Goal: Task Accomplishment & Management: Use online tool/utility

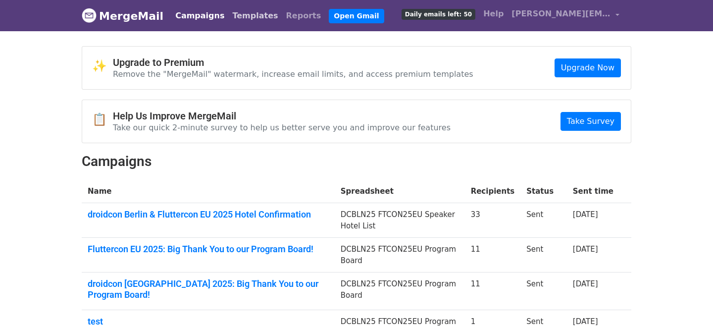
click at [236, 21] on link "Templates" at bounding box center [254, 16] width 53 height 20
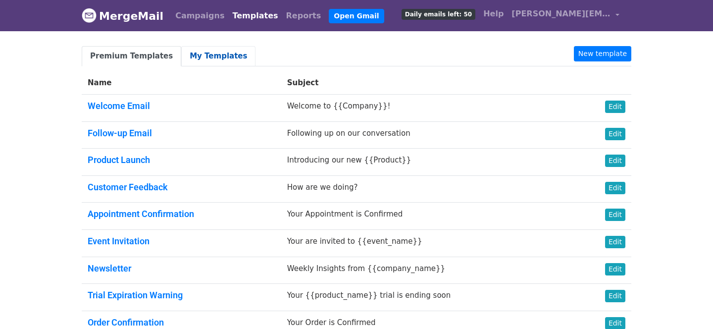
click at [213, 55] on link "My Templates" at bounding box center [218, 56] width 74 height 20
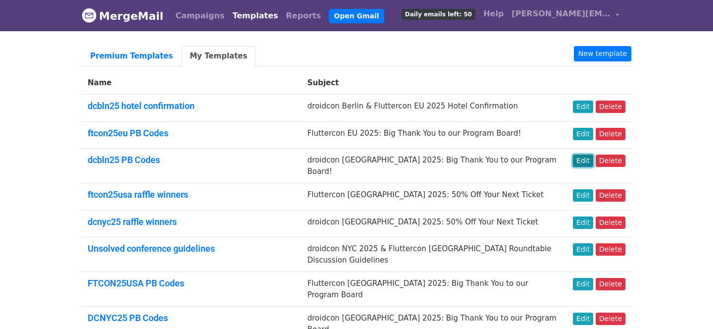
click at [583, 160] on link "Edit" at bounding box center [583, 160] width 20 height 12
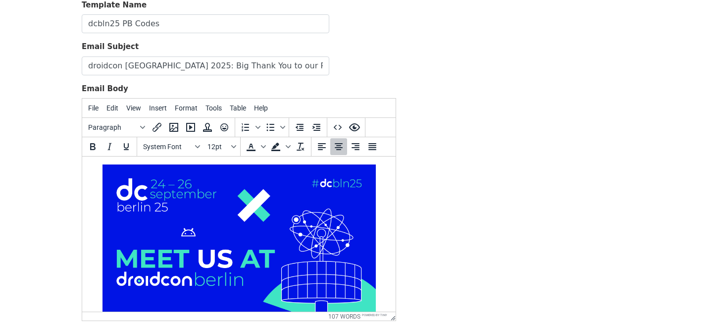
scroll to position [102, 0]
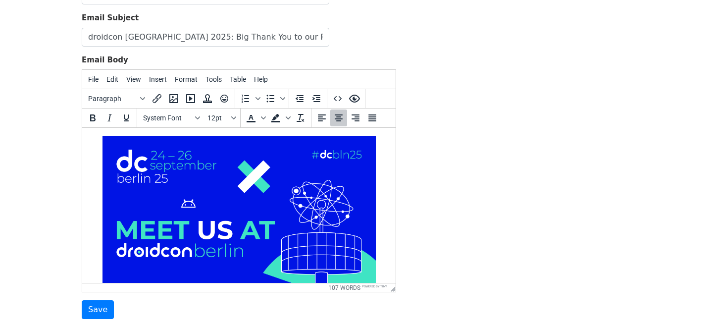
click at [388, 222] on html "Hello {{FirstName}}! #dcbln25 is fast approaching, and we already want to say: …" at bounding box center [238, 334] width 313 height 413
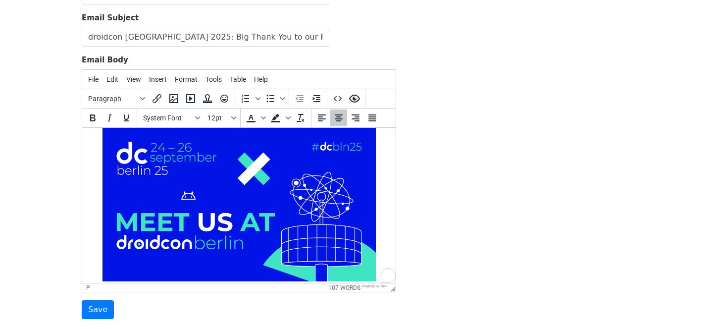
scroll to position [8, 0]
click at [377, 219] on p "To enrich screen reader interactions, please activate Accessibility in Grammarl…" at bounding box center [239, 206] width 298 height 156
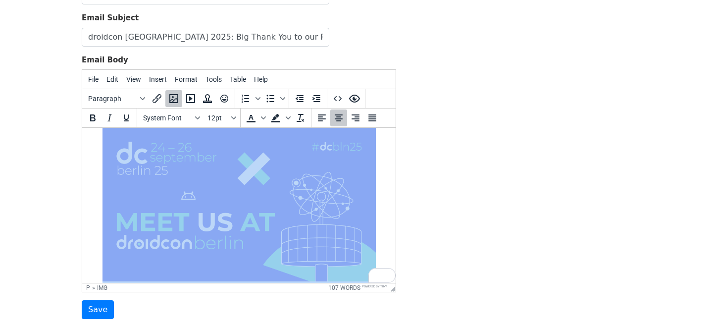
copy body "Hello {{FirstName}}! #dcbln25 is fast approaching, and we already want to say: …"
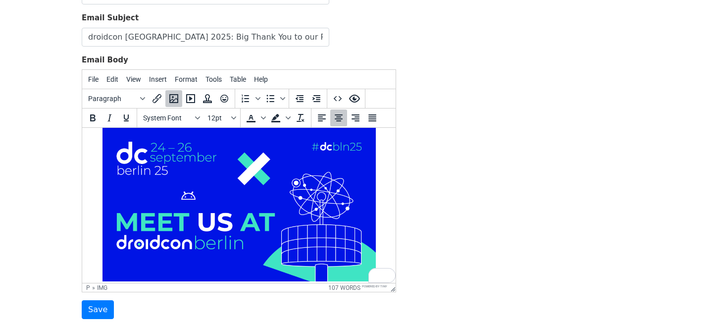
click at [485, 224] on div "Template Name dcbln25 PB Codes Email Subject droidcon Berlin 2025: Big Thank Yo…" at bounding box center [356, 145] width 564 height 349
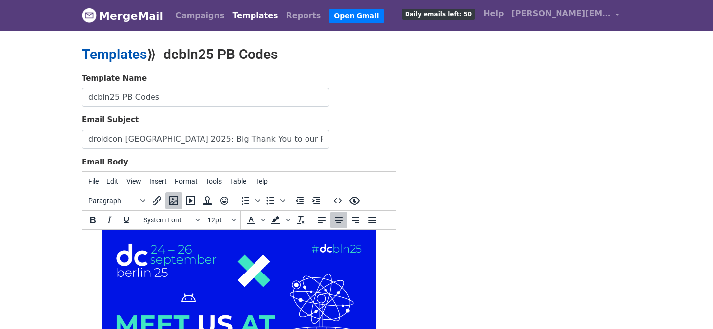
click at [136, 51] on link "Templates" at bounding box center [114, 54] width 65 height 16
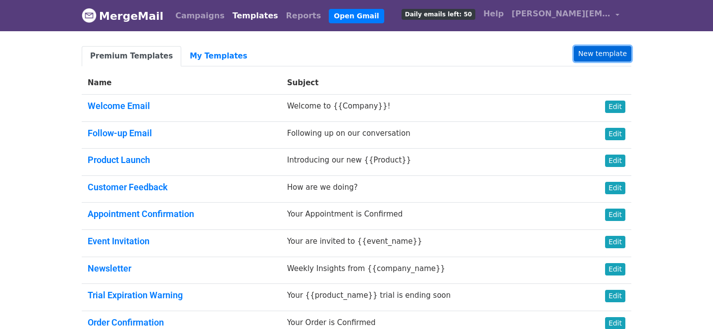
click at [602, 50] on link "New template" at bounding box center [602, 53] width 57 height 15
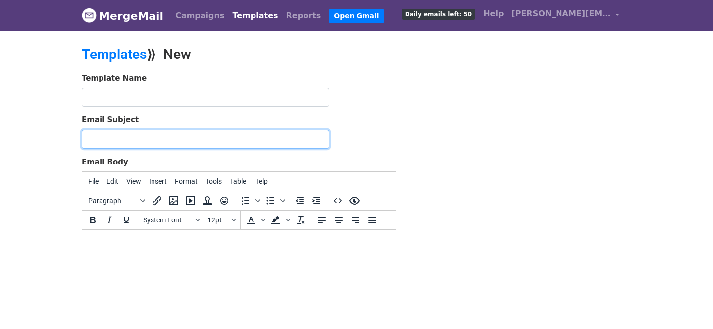
click at [153, 136] on input "Email Subject" at bounding box center [206, 139] width 248 height 19
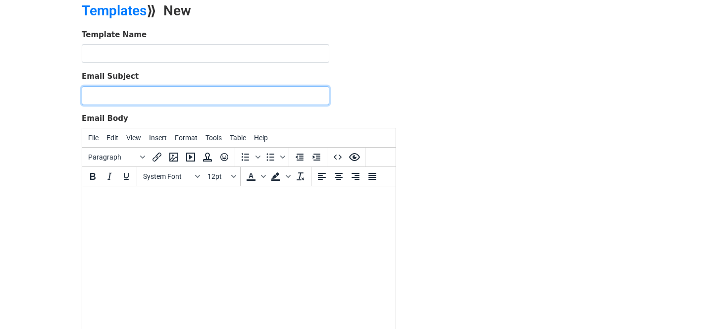
scroll to position [52, 0]
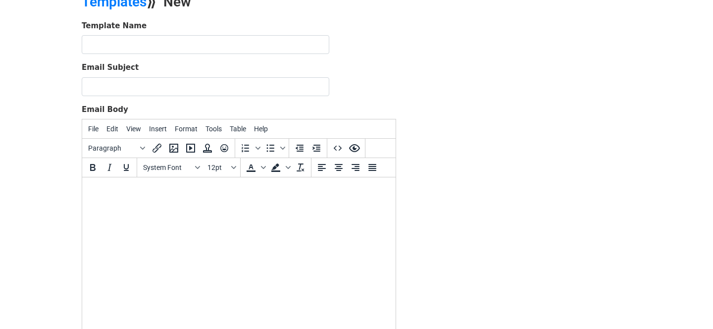
click at [146, 204] on html at bounding box center [238, 190] width 313 height 27
paste body "To enrich screen reader interactions, please activate Accessibility in Grammarl…"
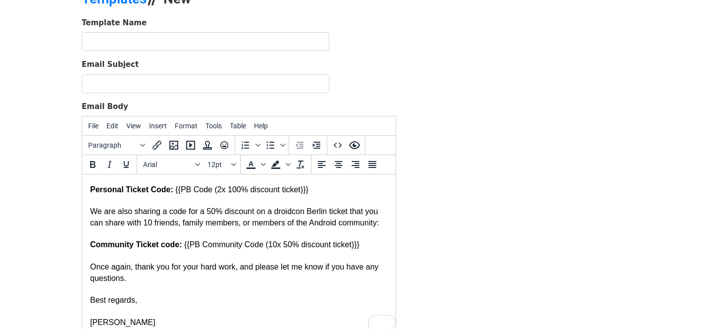
scroll to position [0, 0]
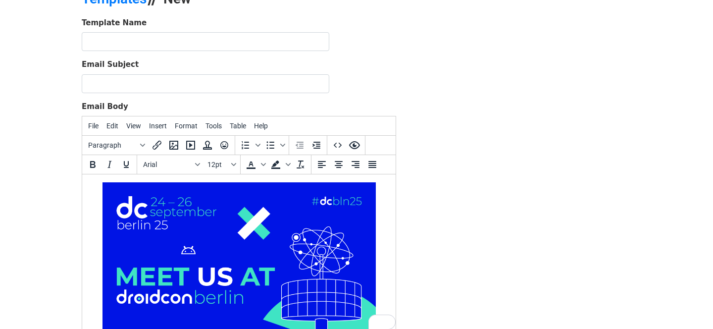
click at [169, 202] on img "To enrich screen reader interactions, please activate Accessibility in Grammarl…" at bounding box center [238, 258] width 273 height 153
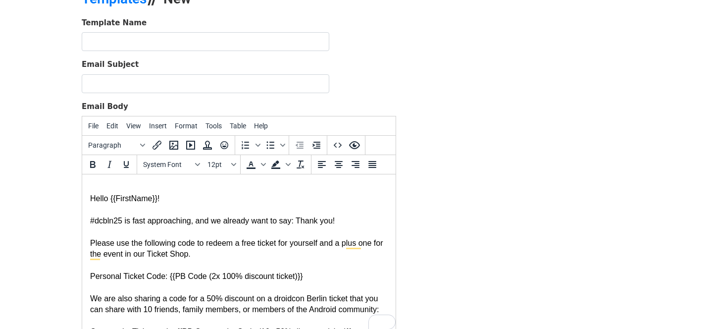
click at [89, 197] on html "Hello {{FirstName}}! #dcbln25 is fast approaching, and we already want to say: …" at bounding box center [238, 298] width 313 height 249
drag, startPoint x: 124, startPoint y: 223, endPoint x: 75, endPoint y: 223, distance: 49.0
click at [82, 223] on html "Hello {{FirstName}}! #dcbln25 is fast approaching, and we already want to say: …" at bounding box center [238, 298] width 313 height 249
click at [201, 238] on div "To enrich screen reader interactions, please activate Accessibility in Grammarl…" at bounding box center [239, 232] width 298 height 11
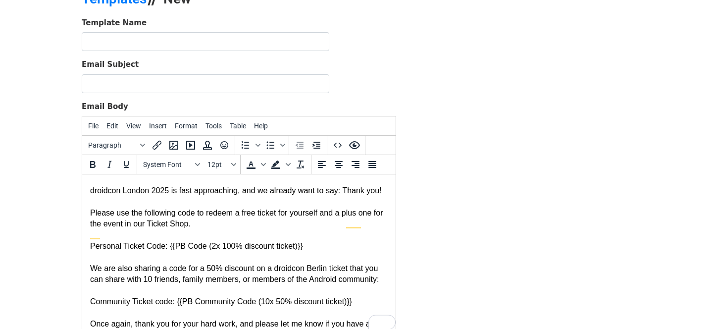
scroll to position [32, 0]
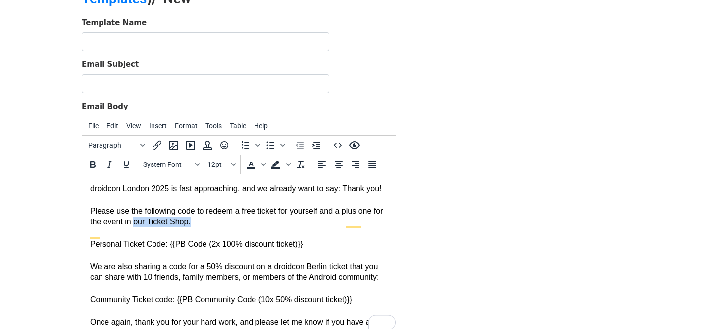
drag, startPoint x: 210, startPoint y: 237, endPoint x: 147, endPoint y: 236, distance: 63.4
click at [147, 228] on div "Please use the following code to redeem a free ticket for yourself and a plus o…" at bounding box center [239, 216] width 298 height 22
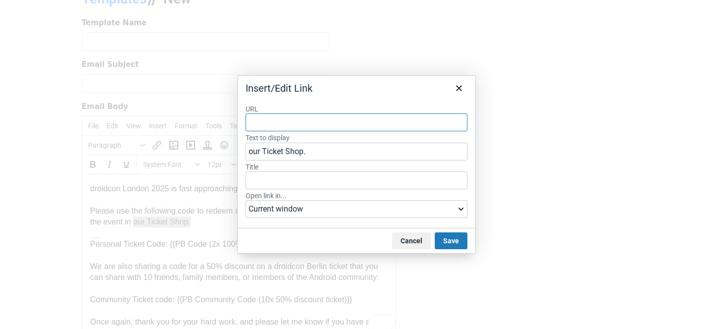
paste input "https://london.droidcon.com/tickets"
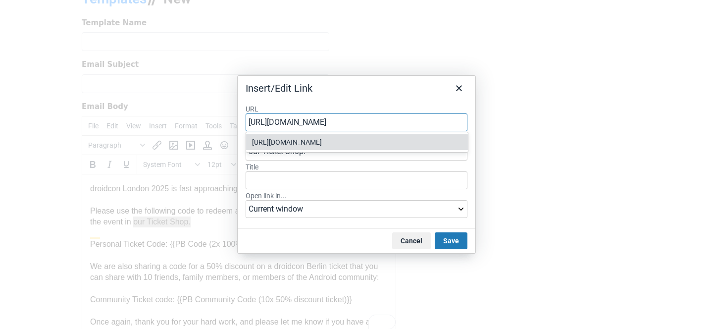
type input "https://london.droidcon.com/tickets"
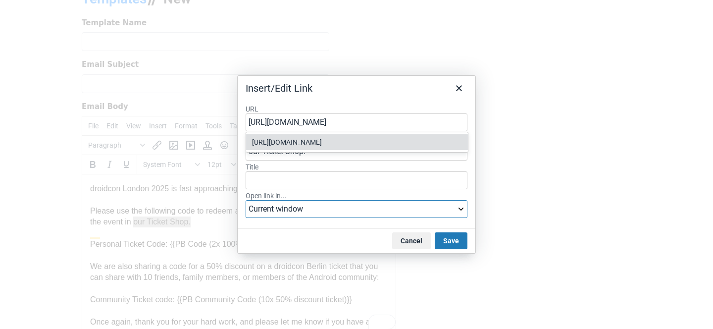
click at [310, 207] on select "Current window New window" at bounding box center [357, 209] width 222 height 18
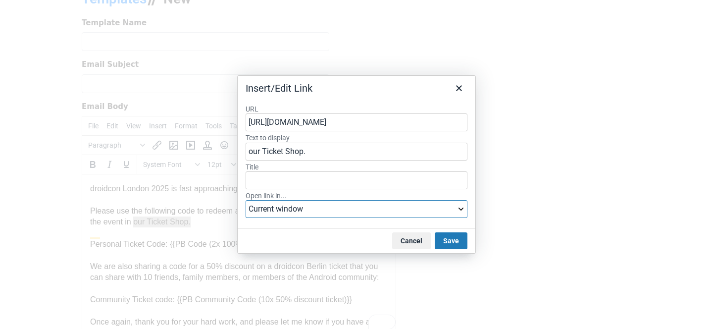
select select "_blank"
click at [246, 200] on select "Current window New window" at bounding box center [357, 209] width 222 height 18
click at [455, 240] on button "Save" at bounding box center [451, 240] width 33 height 17
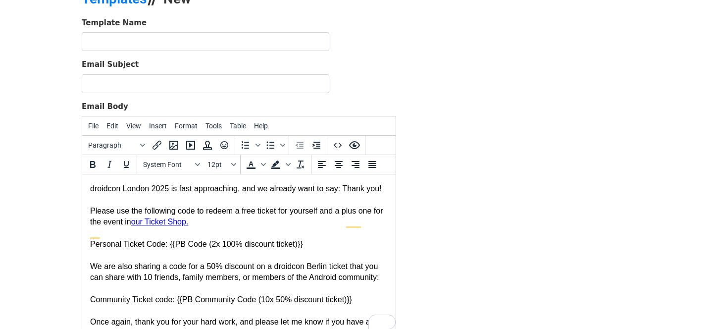
click at [226, 227] on div "Please use the following code to redeem a free ticket for yourself and a plus o…" at bounding box center [239, 216] width 298 height 22
drag, startPoint x: 169, startPoint y: 256, endPoint x: 88, endPoint y: 255, distance: 81.2
click at [88, 255] on html "Hello {{FirstName}}! droidcon London 2025 is fast approaching, and we already w…" at bounding box center [238, 266] width 313 height 249
click at [290, 228] on div "Please use the following code to redeem a free ticket for yourself and a plus o…" at bounding box center [239, 216] width 298 height 22
click at [299, 228] on div "Please use the following code to redeem a free ticket for yourself and a plus o…" at bounding box center [239, 216] width 298 height 22
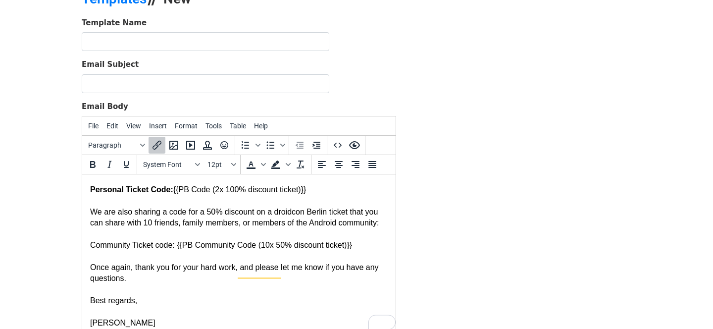
scroll to position [94, 0]
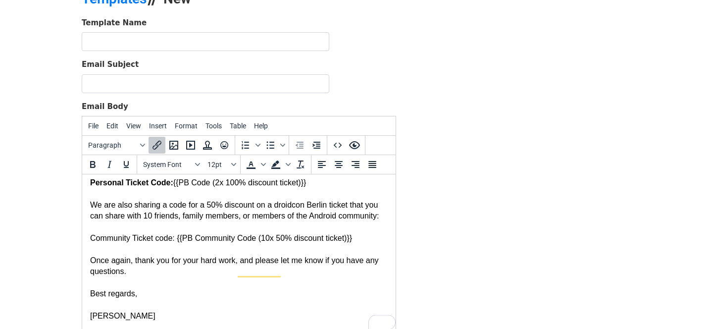
click at [320, 217] on div "We are also sharing a code for a 50% discount on a droidcon Berlin ticket that …" at bounding box center [239, 211] width 298 height 22
drag, startPoint x: 180, startPoint y: 261, endPoint x: 87, endPoint y: 261, distance: 93.6
click at [87, 261] on html "Hello {{FirstName}}! droidcon London 2025 is fast approaching, and we already w…" at bounding box center [238, 205] width 313 height 249
click at [316, 233] on div "To enrich screen reader interactions, please activate Accessibility in Grammarl…" at bounding box center [239, 227] width 298 height 11
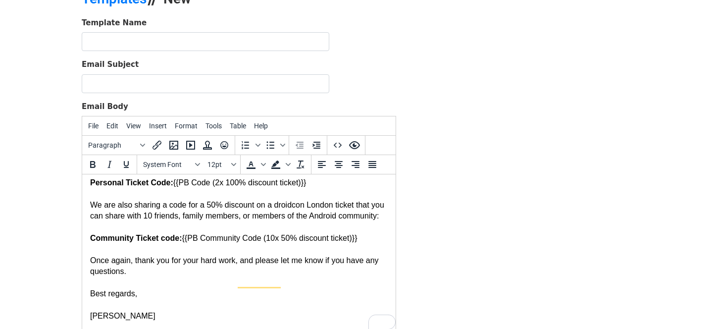
scroll to position [116, 0]
click at [167, 283] on div "To enrich screen reader interactions, please activate Accessibility in Grammarl…" at bounding box center [239, 282] width 298 height 11
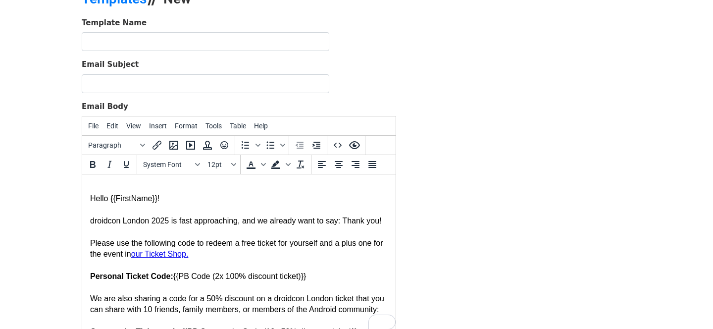
click at [94, 188] on div "To enrich screen reader interactions, please activate Accessibility in Grammarl…" at bounding box center [239, 187] width 298 height 11
click at [176, 146] on icon "Insert/edit image" at bounding box center [174, 145] width 12 height 12
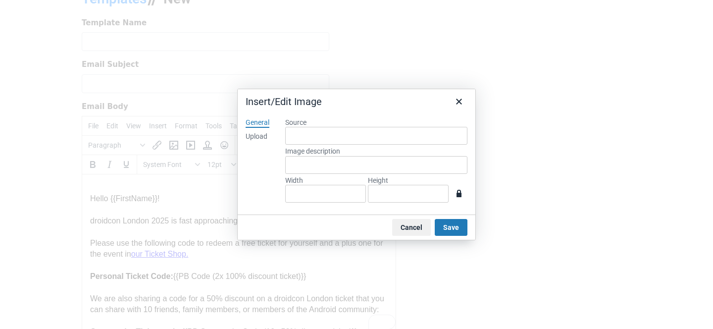
click at [263, 136] on div "Upload" at bounding box center [257, 137] width 22 height 10
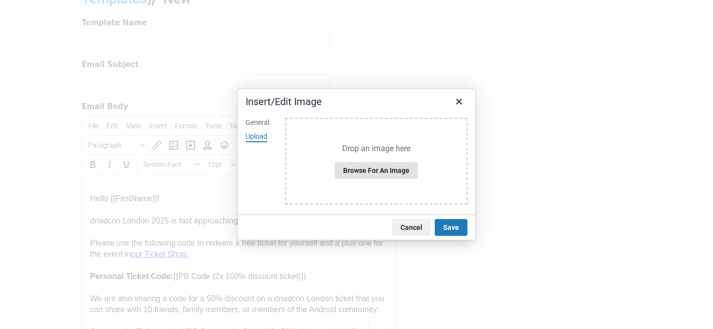
click at [367, 172] on button "Browse for an image" at bounding box center [376, 170] width 83 height 17
click at [377, 169] on button "Browse for an image" at bounding box center [376, 170] width 83 height 17
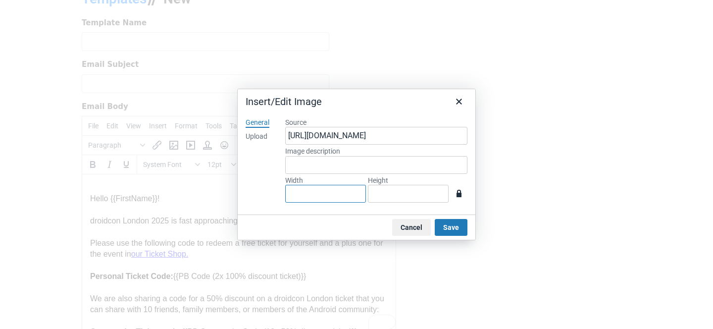
click at [321, 193] on input "Width" at bounding box center [325, 194] width 81 height 18
type input "1440"
type input "810"
drag, startPoint x: 315, startPoint y: 195, endPoint x: 260, endPoint y: 191, distance: 55.1
click at [260, 191] on div "General Upload Source https://www.mergemail.co/files/blobs/redirect/eyJfcmFpbHM…" at bounding box center [357, 162] width 238 height 104
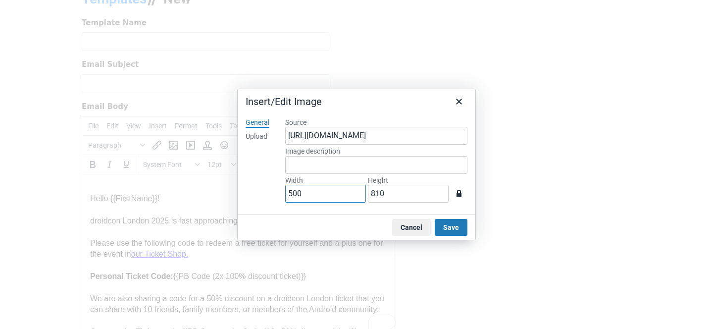
type input "500"
click at [416, 200] on input "810" at bounding box center [408, 194] width 81 height 18
click at [447, 226] on button "Save" at bounding box center [451, 227] width 33 height 17
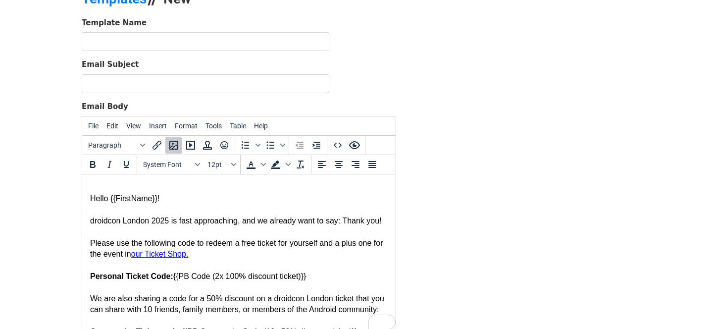
scroll to position [255, 0]
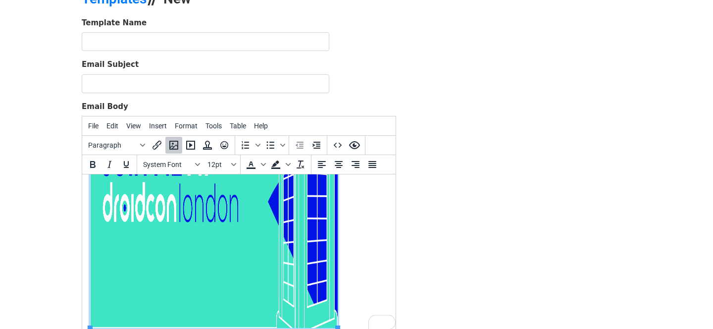
click at [366, 241] on div "To enrich screen reader interactions, please activate Accessibility in Grammarl…" at bounding box center [239, 129] width 298 height 404
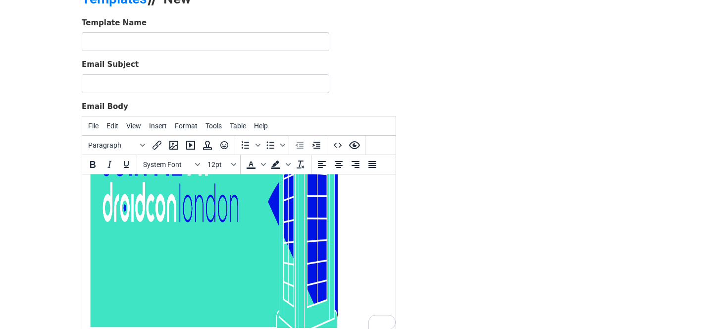
click at [298, 227] on img "To enrich screen reader interactions, please activate Accessibility in Grammarl…" at bounding box center [214, 127] width 248 height 401
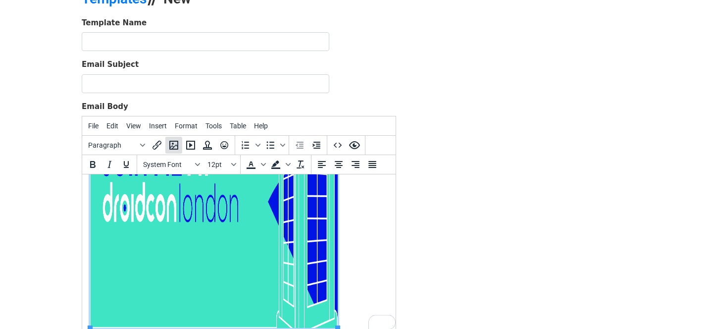
click at [175, 147] on icon "Insert/edit image" at bounding box center [174, 145] width 12 height 12
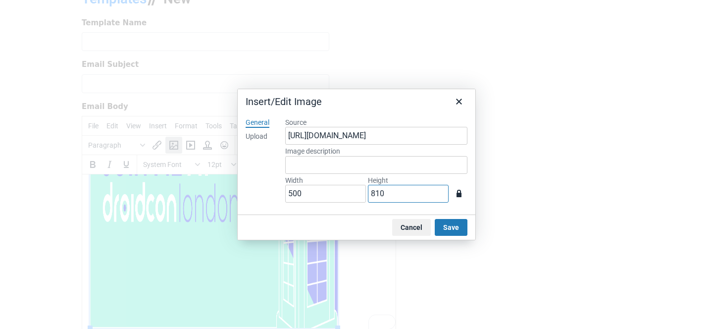
click at [382, 197] on input "810" at bounding box center [408, 194] width 81 height 18
click at [457, 199] on icon "button" at bounding box center [459, 193] width 12 height 12
click at [458, 199] on icon "button" at bounding box center [459, 193] width 12 height 12
click at [410, 192] on input "810" at bounding box center [408, 194] width 81 height 18
click at [405, 223] on button "Cancel" at bounding box center [411, 227] width 39 height 17
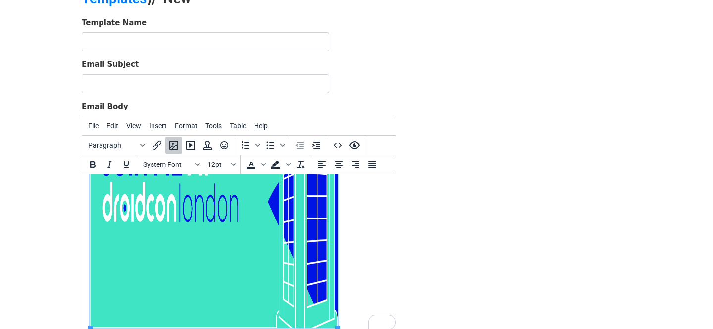
click at [306, 224] on img "To enrich screen reader interactions, please activate Accessibility in Grammarl…" at bounding box center [214, 127] width 248 height 401
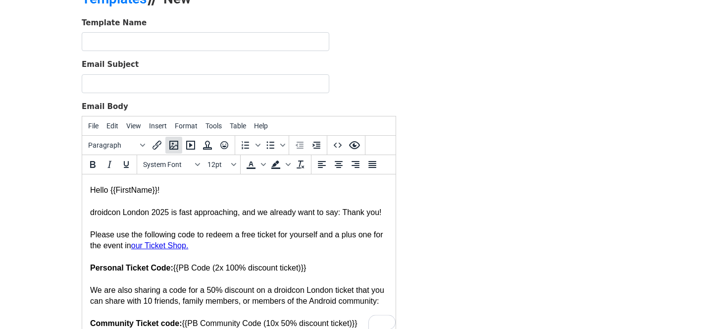
click at [173, 142] on icon "Insert/edit image" at bounding box center [174, 145] width 12 height 12
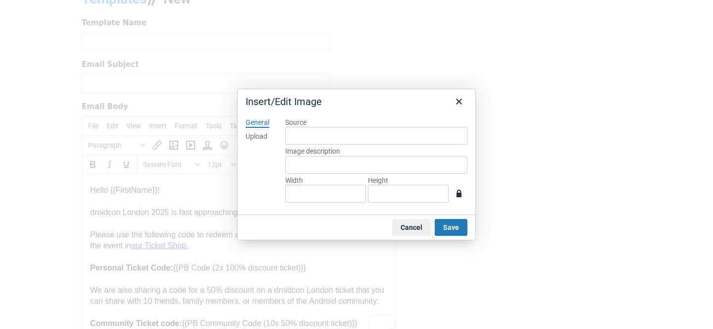
click at [252, 132] on div "Upload" at bounding box center [257, 137] width 22 height 10
type input "1440"
type input "810"
click at [323, 194] on input "1440" at bounding box center [325, 194] width 81 height 18
click at [460, 197] on icon "button" at bounding box center [458, 193] width 5 height 7
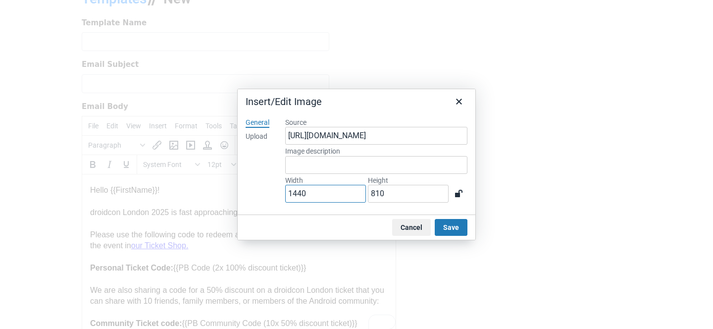
drag, startPoint x: 316, startPoint y: 197, endPoint x: 275, endPoint y: 193, distance: 41.2
click at [275, 193] on div "General Upload Source https://www.mergemail.co/files/blobs/redirect/eyJfcmFpbHM…" at bounding box center [357, 162] width 238 height 104
click at [308, 192] on input "1440" at bounding box center [325, 194] width 81 height 18
drag, startPoint x: 311, startPoint y: 195, endPoint x: 269, endPoint y: 193, distance: 42.1
click at [269, 193] on div "General Upload Source https://www.mergemail.co/files/blobs/redirect/eyJfcmFpbHM…" at bounding box center [357, 162] width 238 height 104
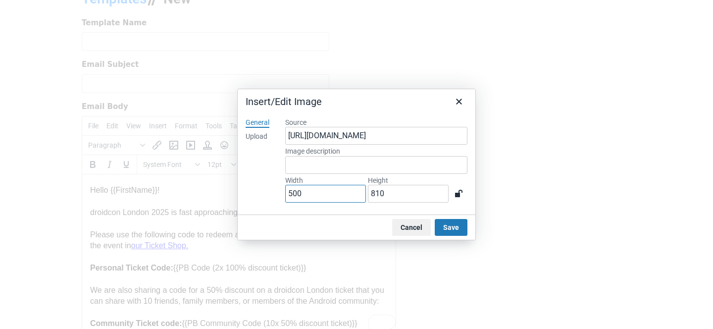
type input "500"
click at [309, 206] on div "Source https://www.mergemail.co/files/blobs/redirect/eyJfcmFpbHMiOnsibWVzc2FnZS…" at bounding box center [376, 162] width 182 height 89
click at [459, 106] on icon "Close" at bounding box center [459, 102] width 12 height 12
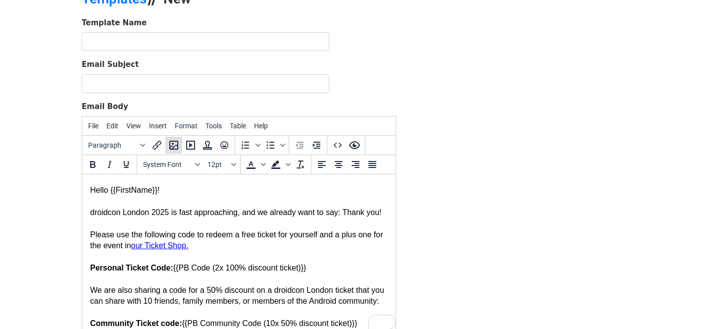
click at [173, 147] on icon "Insert/edit image" at bounding box center [173, 145] width 9 height 9
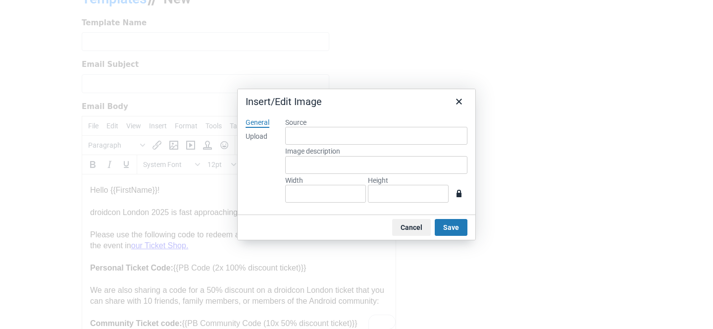
click at [256, 135] on div "Upload" at bounding box center [257, 137] width 22 height 10
type input "1440"
type input "810"
click at [455, 231] on button "Save" at bounding box center [451, 227] width 33 height 17
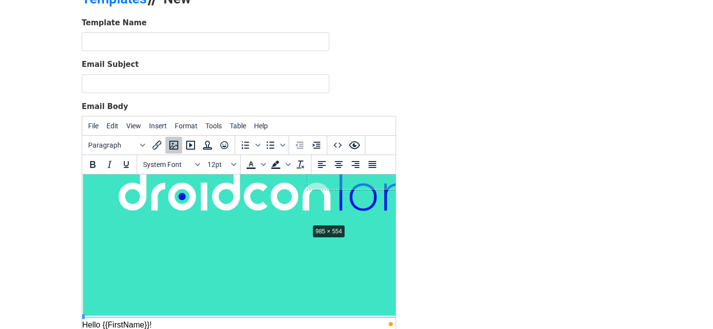
drag, startPoint x: 84, startPoint y: 316, endPoint x: 310, endPoint y: 222, distance: 244.4
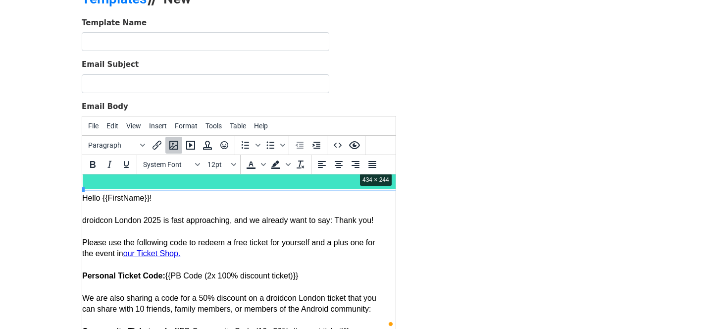
drag, startPoint x: 84, startPoint y: 192, endPoint x: 356, endPoint y: 174, distance: 273.3
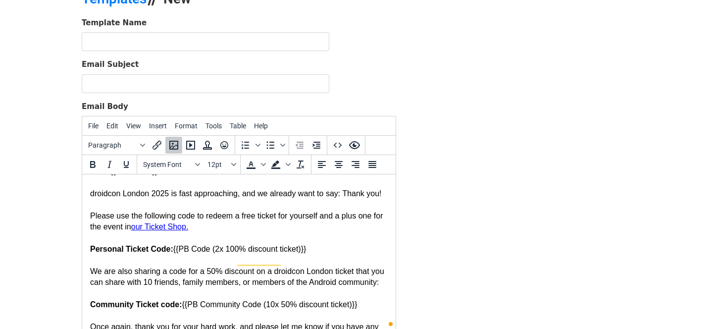
scroll to position [0, 0]
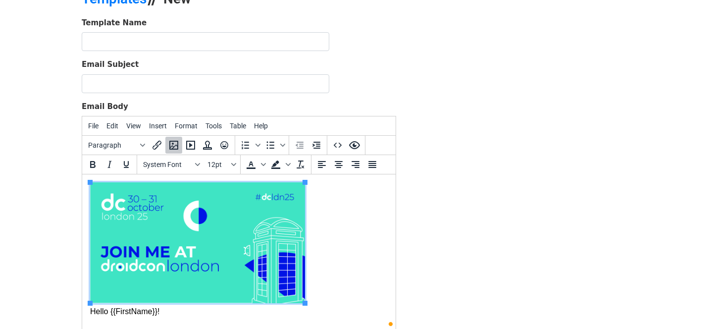
click at [238, 223] on img "To enrich screen reader interactions, please activate Accessibility in Grammarl…" at bounding box center [197, 242] width 215 height 121
click at [336, 164] on icon "Align center" at bounding box center [339, 164] width 8 height 7
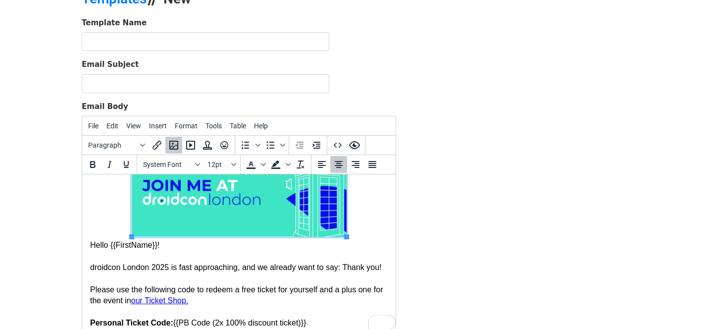
scroll to position [66, 0]
click at [161, 248] on div "Hello {{FirstName}}!" at bounding box center [239, 245] width 298 height 11
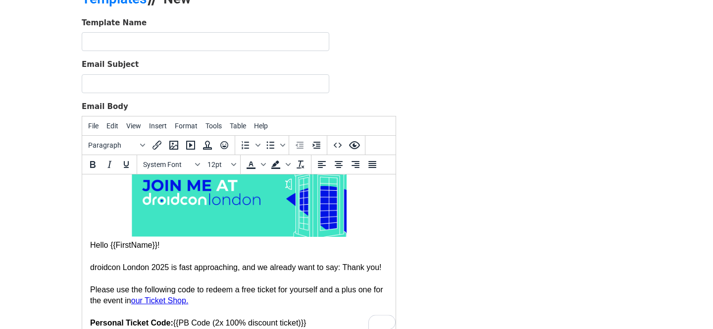
click at [89, 245] on html "Hello {{FirstName}}! droidcon London 2025 is fast approaching, and we already w…" at bounding box center [238, 288] width 313 height 361
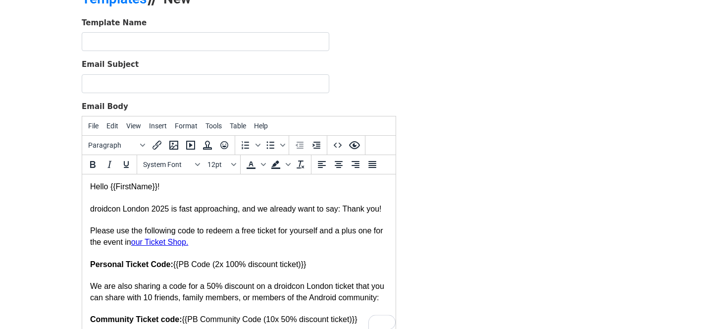
scroll to position [136, 0]
click at [290, 248] on div "Please use the following code to redeem a free ticket for yourself and a plus o…" at bounding box center [239, 236] width 298 height 22
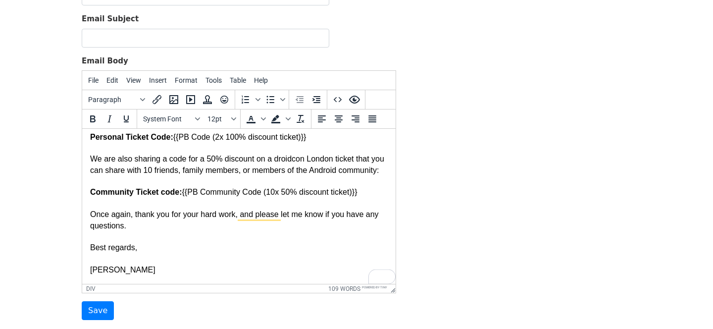
click at [145, 272] on div "Eduardo" at bounding box center [239, 269] width 298 height 11
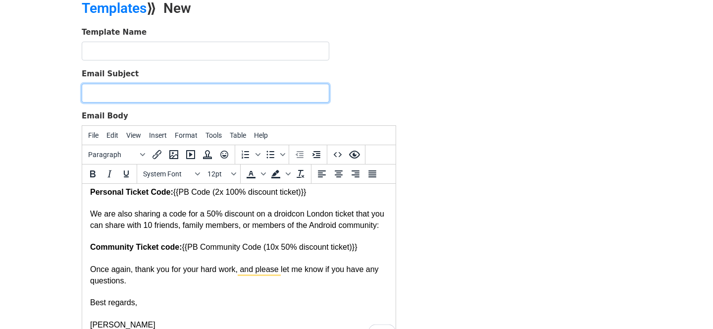
click at [141, 90] on input "Email Subject" at bounding box center [206, 93] width 248 height 19
type input "droidcon London 2025: Big Thank You to our Program Board!"
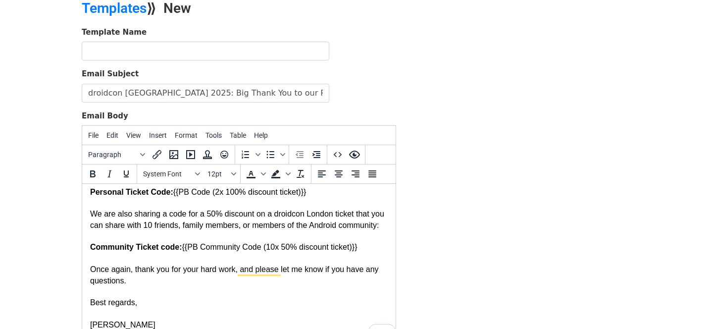
click at [290, 252] on div "Community Ticket code: {{PB Community Code (10x 50% discount ticket)}}" at bounding box center [239, 247] width 298 height 11
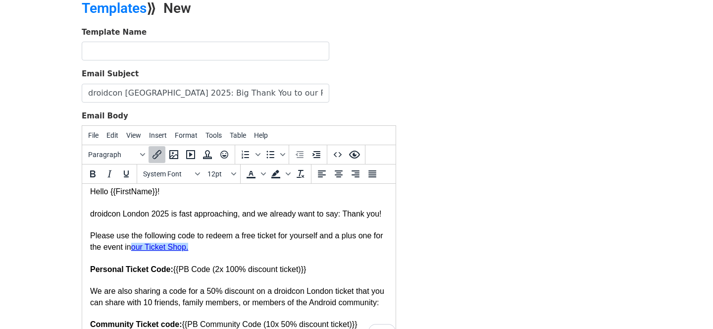
click at [184, 252] on div "Please use the following code to redeem a free ticket for yourself and a plus o…" at bounding box center [239, 241] width 298 height 22
click at [213, 243] on div "Please use the following code to redeem a free ticket for yourself and a plus o…" at bounding box center [239, 241] width 298 height 22
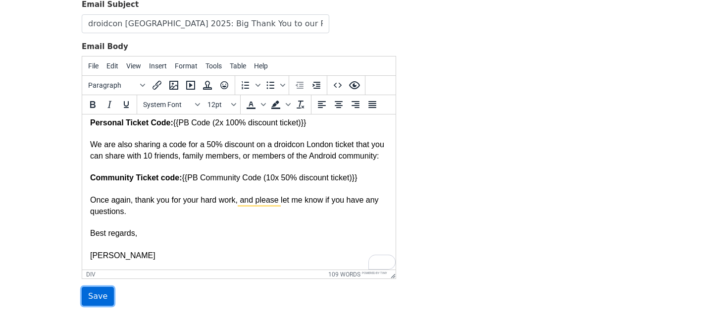
click at [94, 300] on input "Save" at bounding box center [98, 296] width 32 height 19
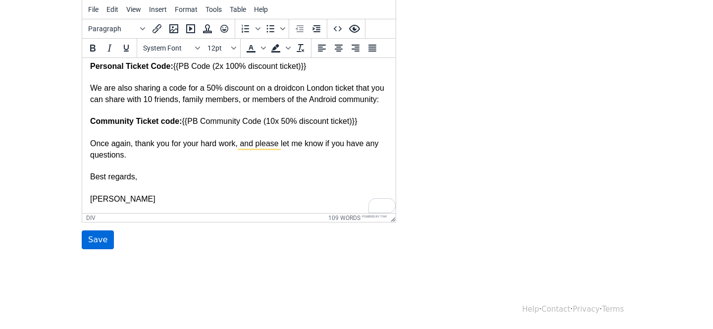
type input "dcldn25 pb codes"
click at [108, 240] on input "Save" at bounding box center [98, 239] width 32 height 19
